Goal: Task Accomplishment & Management: Complete application form

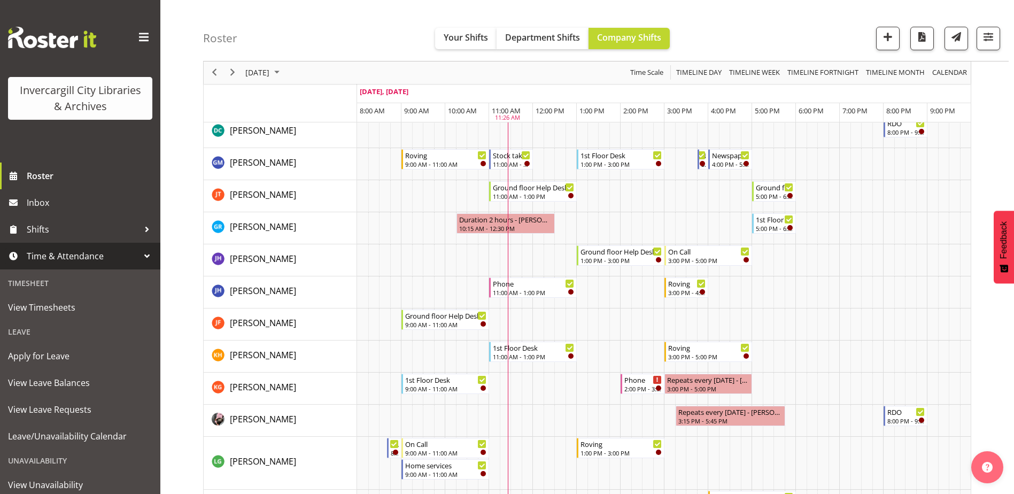
scroll to position [53, 0]
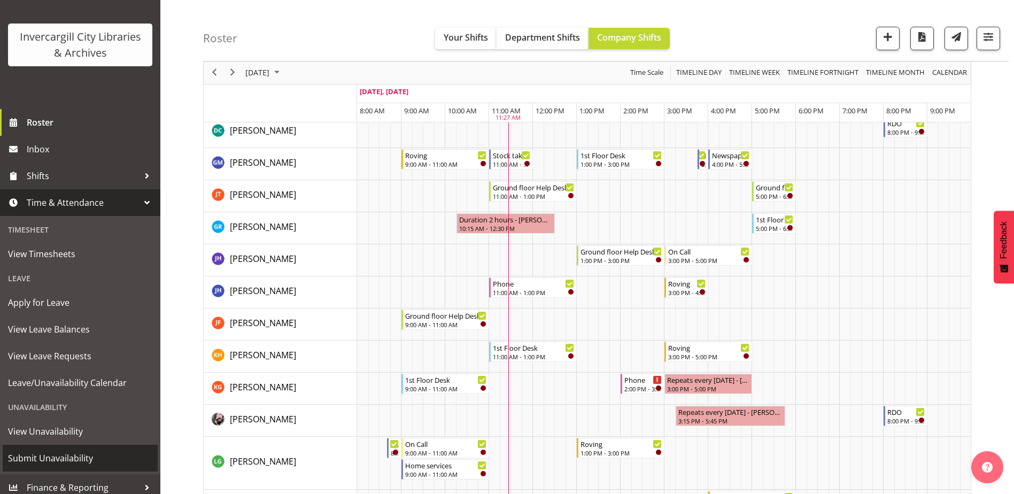
click at [73, 458] on span "Submit Unavailability" at bounding box center [80, 458] width 144 height 16
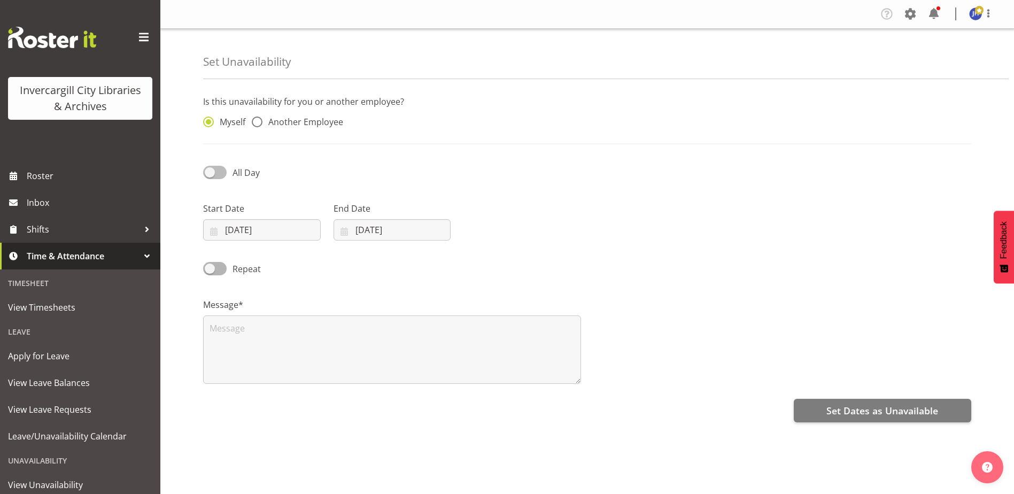
click at [211, 173] on span at bounding box center [215, 172] width 24 height 13
click at [210, 173] on input "All Day" at bounding box center [206, 172] width 7 height 7
checkbox input "true"
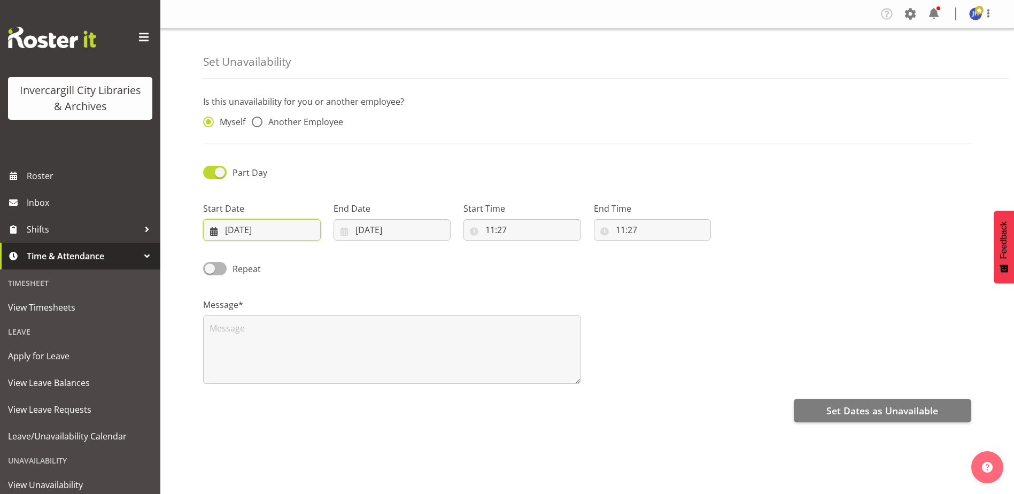
click at [270, 229] on input "19/09/2025" at bounding box center [262, 229] width 118 height 21
click at [267, 380] on span "23" at bounding box center [266, 377] width 9 height 10
type input "23/09/2025"
click at [408, 223] on input "19/09/2025" at bounding box center [392, 229] width 118 height 21
click at [400, 378] on span "23" at bounding box center [397, 377] width 9 height 10
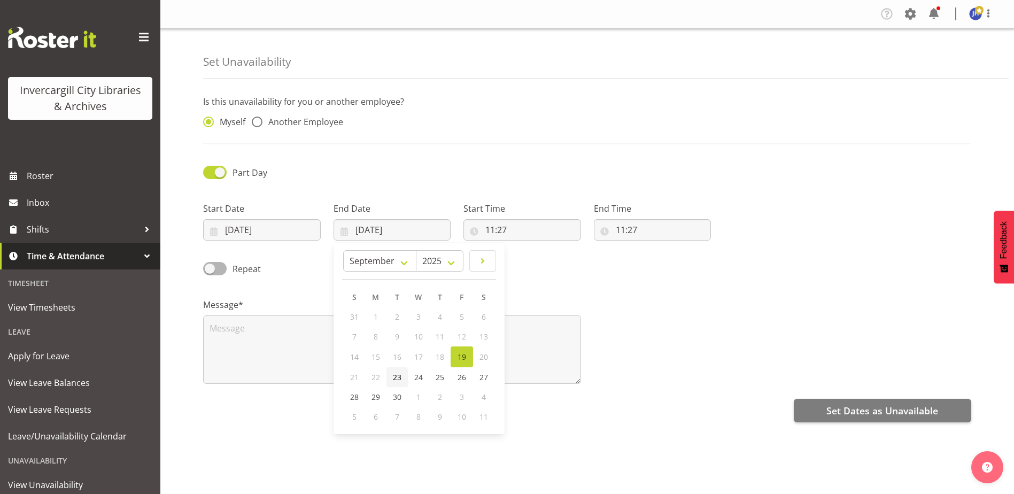
type input "23/09/2025"
click at [521, 231] on input "11:27" at bounding box center [522, 229] width 118 height 21
click at [490, 230] on input "11:27" at bounding box center [522, 229] width 118 height 21
click at [476, 232] on input "11:27" at bounding box center [522, 229] width 118 height 21
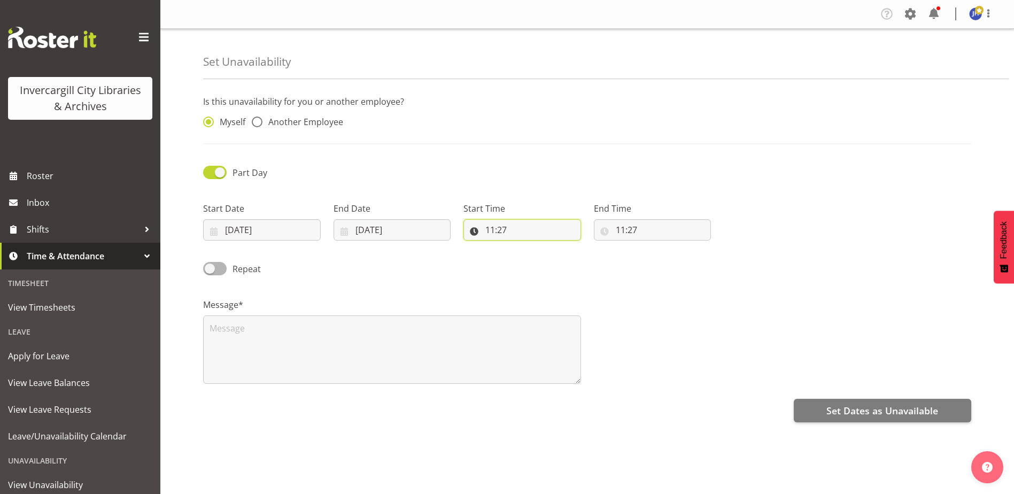
click at [476, 232] on input "11:27" at bounding box center [522, 229] width 118 height 21
click at [542, 251] on select "00 01 02 03 04 05 06 07 08 09 10 11 12 13 14 15 16 17 18 19 20 21 22 23" at bounding box center [536, 257] width 24 height 21
select select "14"
click at [524, 247] on select "00 01 02 03 04 05 06 07 08 09 10 11 12 13 14 15 16 17 18 19 20 21 22 23" at bounding box center [536, 257] width 24 height 21
type input "14:27"
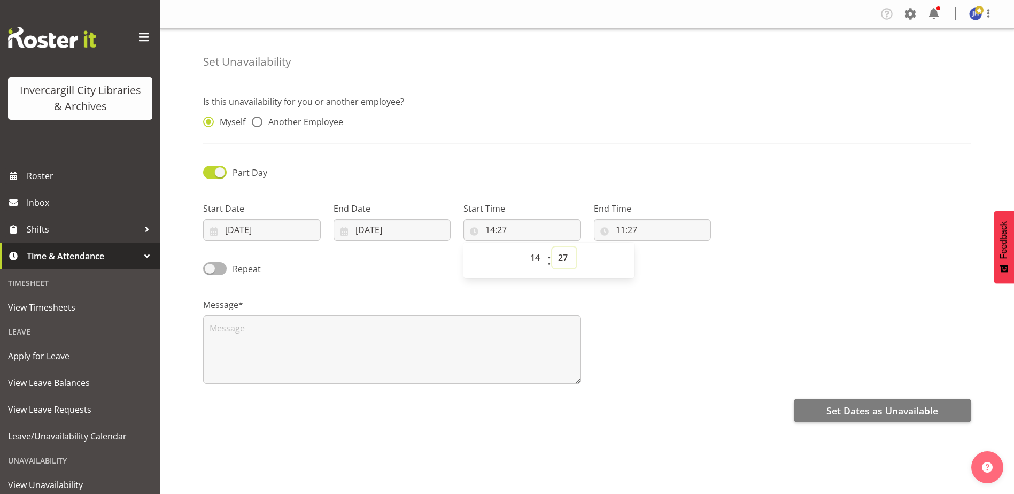
click at [559, 257] on select "00 01 02 03 04 05 06 07 08 09 10 11 12 13 14 15 16 17 18 19 20 21 22 23 24 25 2…" at bounding box center [564, 257] width 24 height 21
select select "0"
click at [552, 247] on select "00 01 02 03 04 05 06 07 08 09 10 11 12 13 14 15 16 17 18 19 20 21 22 23 24 25 2…" at bounding box center [564, 257] width 24 height 21
type input "14:00"
click at [648, 226] on input "11:27" at bounding box center [653, 229] width 118 height 21
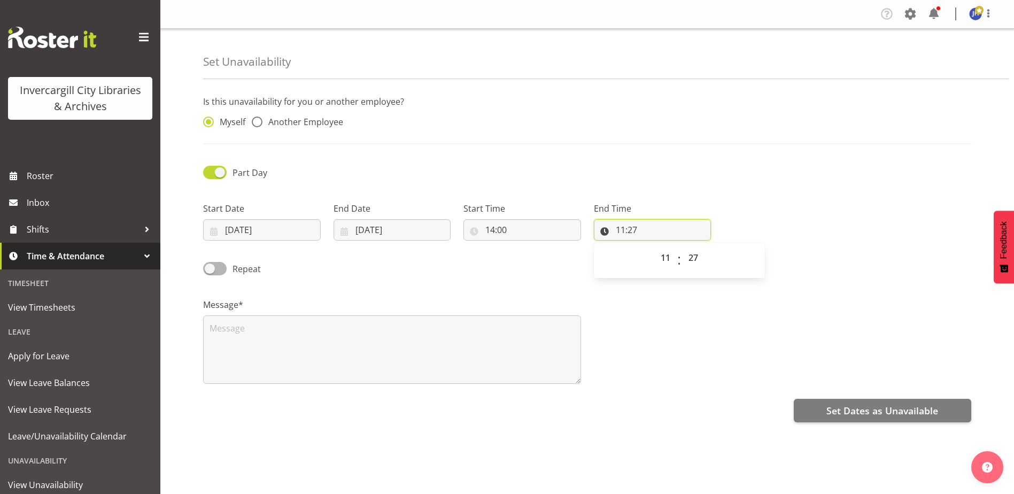
click at [603, 230] on input "11:27" at bounding box center [653, 229] width 118 height 21
click at [605, 230] on input "11:27" at bounding box center [653, 229] width 118 height 21
click at [665, 254] on select "00 01 02 03 04 05 06 07 08 09 10 11 12 13 14 15 16 17 18 19 20 21 22 23" at bounding box center [666, 257] width 24 height 21
select select "15"
click at [654, 247] on select "00 01 02 03 04 05 06 07 08 09 10 11 12 13 14 15 16 17 18 19 20 21 22 23" at bounding box center [666, 257] width 24 height 21
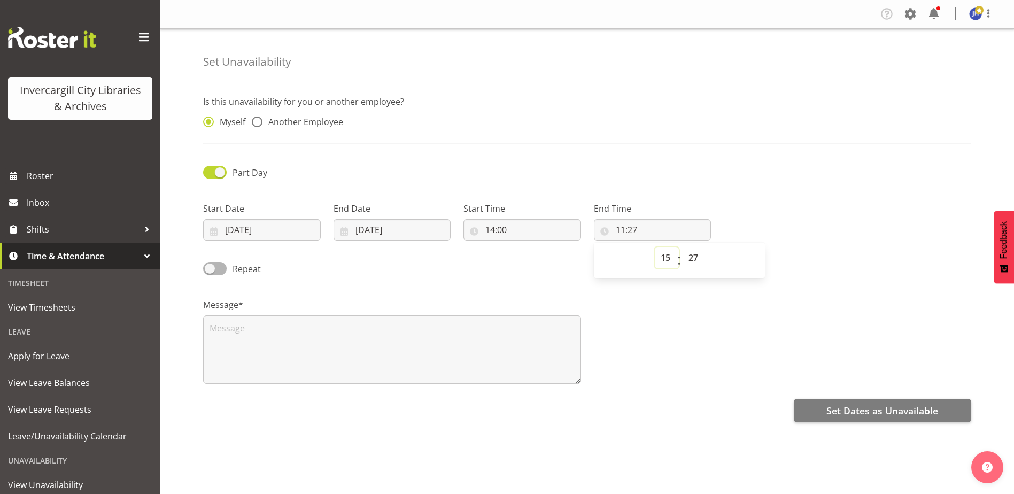
type input "15:27"
click at [644, 228] on input "15:27" at bounding box center [653, 229] width 118 height 21
click at [640, 228] on input "15:27" at bounding box center [653, 229] width 118 height 21
click at [692, 255] on select "00 01 02 03 04 05 06 07 08 09 10 11 12 13 14 15 16 17 18 19 20 21 22 23 24 25 2…" at bounding box center [694, 257] width 24 height 21
select select "0"
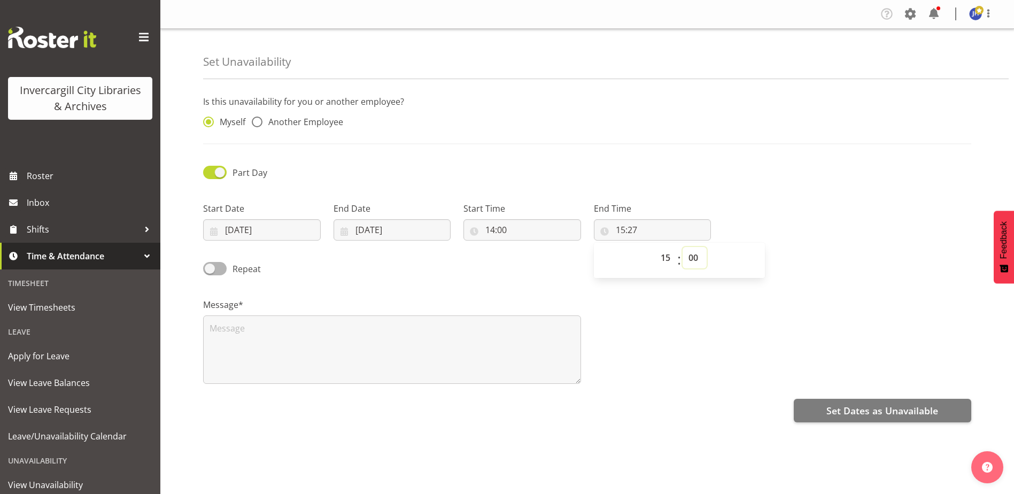
click at [682, 247] on select "00 01 02 03 04 05 06 07 08 09 10 11 12 13 14 15 16 17 18 19 20 21 22 23 24 25 2…" at bounding box center [694, 257] width 24 height 21
type input "15:00"
click at [252, 328] on textarea at bounding box center [392, 349] width 378 height 68
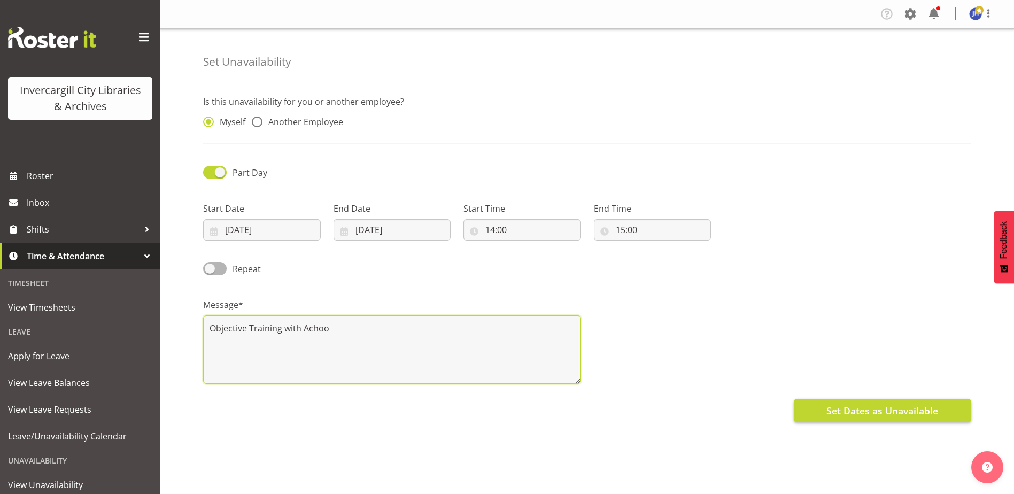
type textarea "Objective Training with Achoo"
click at [865, 410] on span "Set Dates as Unavailable" at bounding box center [882, 410] width 112 height 14
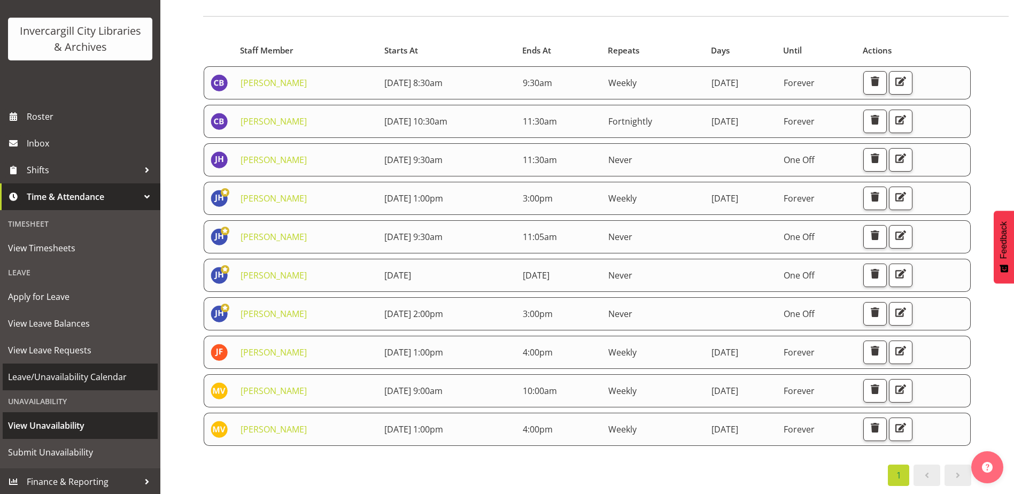
scroll to position [60, 0]
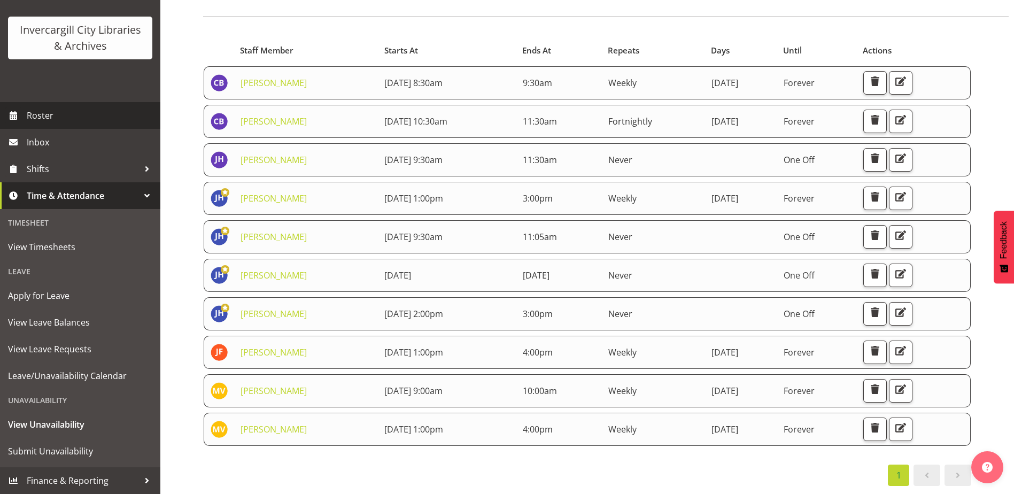
click at [42, 111] on span "Roster" at bounding box center [91, 115] width 128 height 16
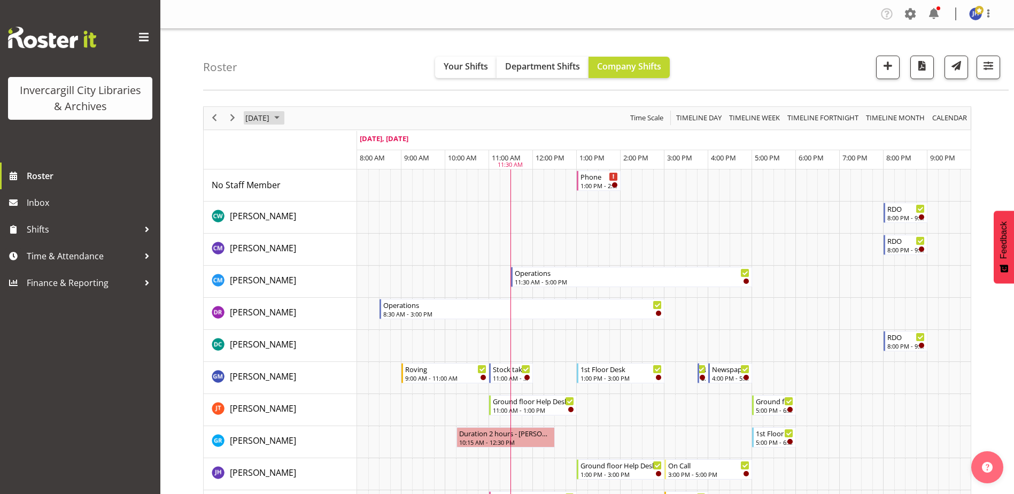
click at [283, 116] on span "September 2025" at bounding box center [276, 117] width 13 height 13
click at [294, 237] on span "23" at bounding box center [291, 236] width 16 height 16
